Goal: Book appointment/travel/reservation

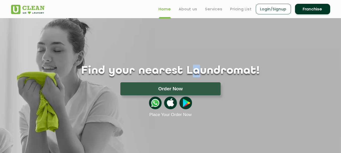
click at [193, 46] on div "Find your nearest Laundromat! Please select the location Order Now Place Your O…" at bounding box center [170, 67] width 327 height 99
click at [101, 73] on h1 "Find your nearest Laundromat!" at bounding box center [170, 71] width 327 height 13
drag, startPoint x: 287, startPoint y: 0, endPoint x: 245, endPoint y: 53, distance: 67.1
click at [246, 53] on div "Find your nearest Laundromat! Please select the location Order Now Place Your O…" at bounding box center [170, 67] width 327 height 99
drag, startPoint x: 243, startPoint y: 55, endPoint x: 245, endPoint y: 53, distance: 3.3
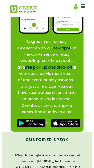
scroll to position [603, 0]
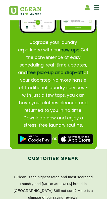
click at [95, 9] on icon at bounding box center [96, 7] width 5 height 6
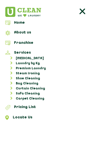
click at [27, 92] on link "Sofa Cleaning" at bounding box center [50, 93] width 86 height 5
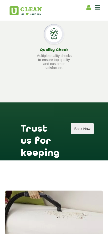
scroll to position [699, 0]
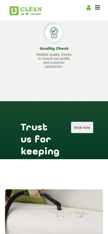
click at [77, 122] on button "Book Now" at bounding box center [82, 127] width 22 height 11
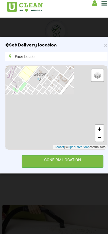
click at [59, 57] on input "text" at bounding box center [54, 56] width 92 height 8
